Goal: Check status: Check status

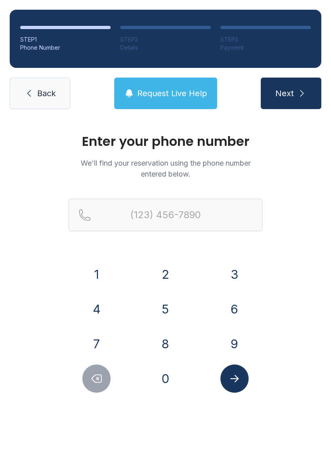
click at [90, 311] on button "4" at bounding box center [96, 309] width 28 height 28
click at [163, 375] on button "0" at bounding box center [165, 378] width 28 height 28
click at [98, 342] on button "7" at bounding box center [96, 343] width 28 height 28
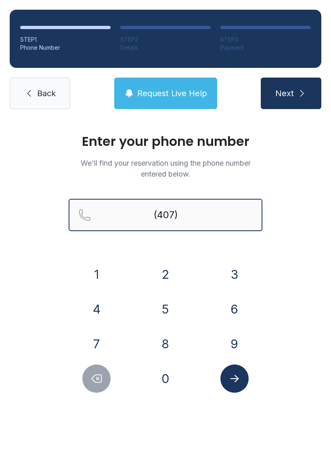
click at [205, 217] on input "(407)" at bounding box center [166, 215] width 194 height 32
click at [291, 93] on button "Next" at bounding box center [291, 92] width 61 height 31
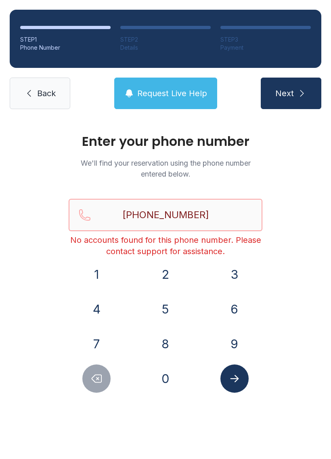
click at [166, 218] on input "[PHONE_NUMBER]" at bounding box center [166, 215] width 194 height 32
click at [189, 212] on input "[PHONE_NUMBER]" at bounding box center [166, 215] width 194 height 32
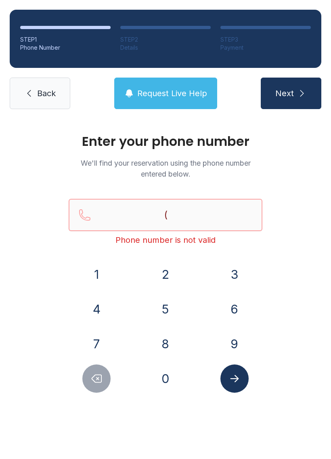
type input "("
click at [300, 258] on div "Enter your phone number We'll find your reservation using the phone number ente…" at bounding box center [165, 272] width 331 height 306
click at [96, 314] on button "4" at bounding box center [96, 309] width 28 height 28
click at [166, 376] on button "0" at bounding box center [165, 378] width 28 height 28
click at [107, 340] on button "7" at bounding box center [96, 343] width 28 height 28
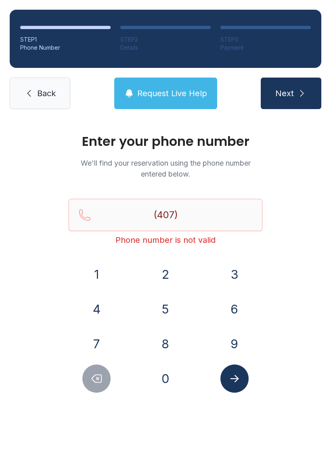
click at [231, 344] on button "9" at bounding box center [234, 343] width 28 height 28
click at [239, 305] on button "6" at bounding box center [234, 309] width 28 height 28
click at [242, 334] on button "9" at bounding box center [234, 343] width 28 height 28
click at [167, 308] on button "5" at bounding box center [165, 309] width 28 height 28
click at [163, 344] on button "8" at bounding box center [165, 343] width 28 height 28
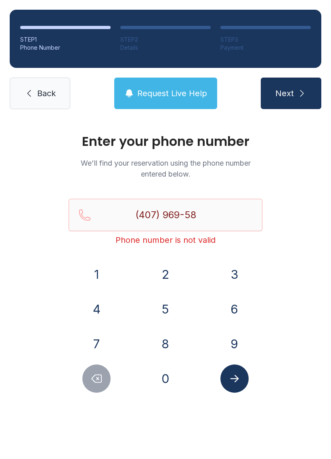
click at [100, 274] on button "1" at bounding box center [96, 274] width 28 height 28
click at [163, 308] on button "5" at bounding box center [165, 309] width 28 height 28
click at [239, 377] on icon "Submit lookup form" at bounding box center [234, 378] width 12 height 12
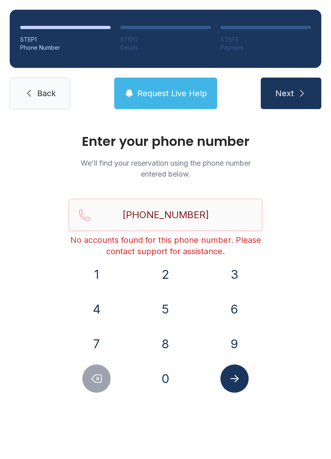
click at [100, 373] on icon "Delete number" at bounding box center [96, 378] width 12 height 12
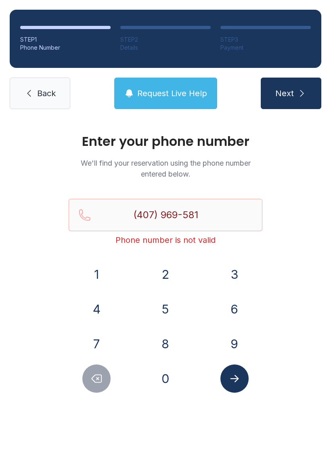
click at [100, 373] on icon "Delete number" at bounding box center [96, 378] width 12 height 12
click at [99, 373] on icon "Delete number" at bounding box center [96, 378] width 12 height 12
click at [100, 364] on button "Delete number" at bounding box center [96, 378] width 28 height 28
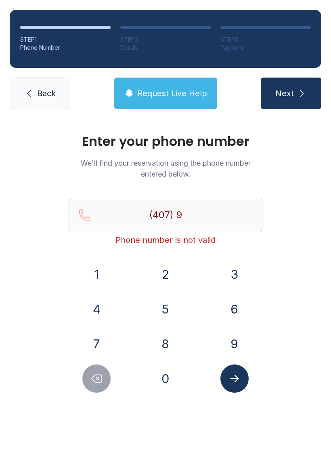
click at [101, 368] on button "Delete number" at bounding box center [96, 378] width 28 height 28
click at [101, 370] on button "Delete number" at bounding box center [96, 378] width 28 height 28
type input "(4"
click at [101, 370] on button "Delete number" at bounding box center [96, 378] width 28 height 28
